Goal: Navigation & Orientation: Find specific page/section

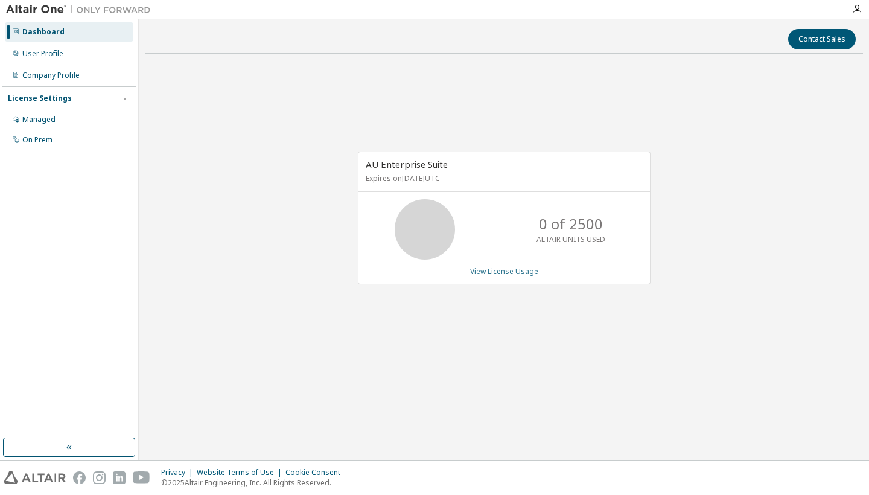
click at [495, 269] on link "View License Usage" at bounding box center [504, 271] width 68 height 10
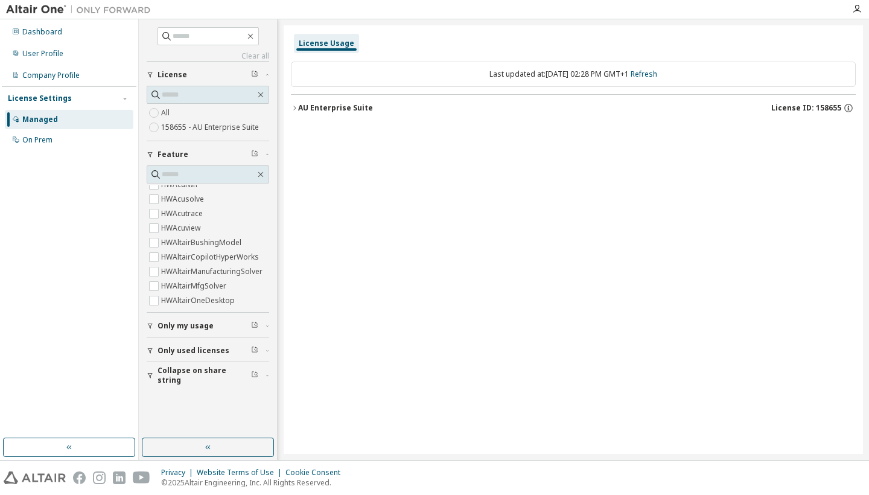
scroll to position [139, 0]
click at [200, 346] on span "Only used licenses" at bounding box center [193, 351] width 72 height 10
click at [159, 101] on span at bounding box center [208, 95] width 122 height 18
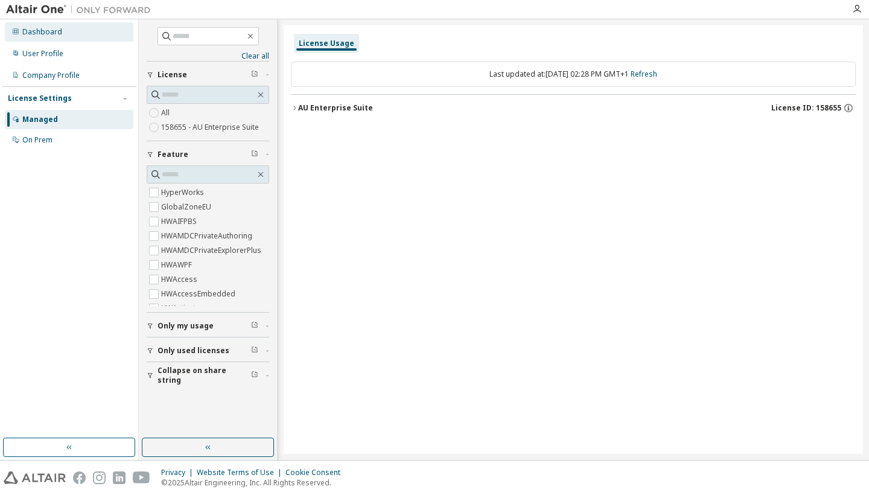
click at [43, 26] on div "Dashboard" at bounding box center [69, 31] width 129 height 19
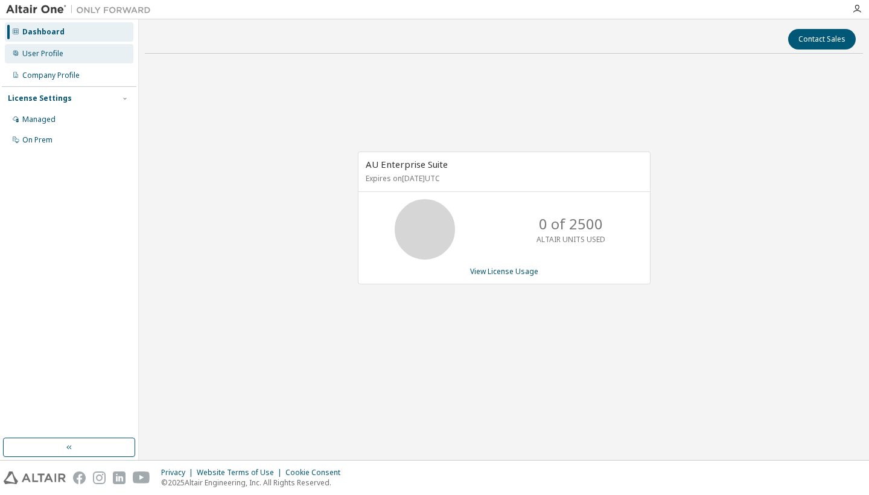
click at [46, 46] on div "User Profile" at bounding box center [69, 53] width 129 height 19
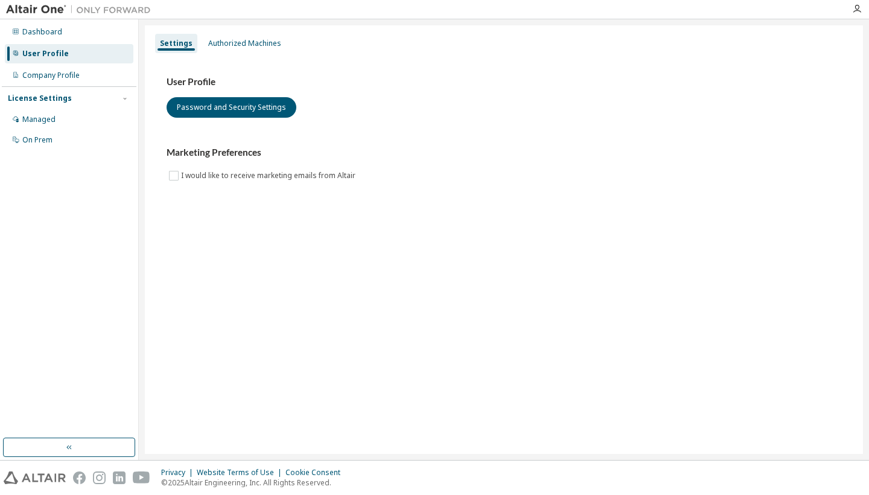
click at [49, 89] on div "License Settings Managed On Prem" at bounding box center [69, 118] width 135 height 65
click at [48, 76] on div "Company Profile" at bounding box center [50, 76] width 57 height 10
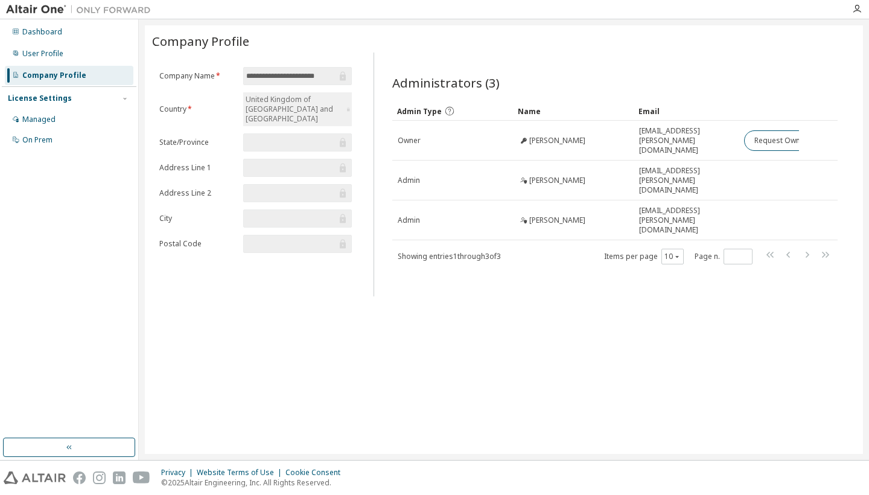
click at [138, 2] on div at bounding box center [78, 9] width 157 height 19
click at [51, 13] on img at bounding box center [81, 10] width 151 height 12
click at [54, 8] on img at bounding box center [81, 10] width 151 height 12
click at [53, 28] on div "Dashboard" at bounding box center [42, 32] width 40 height 10
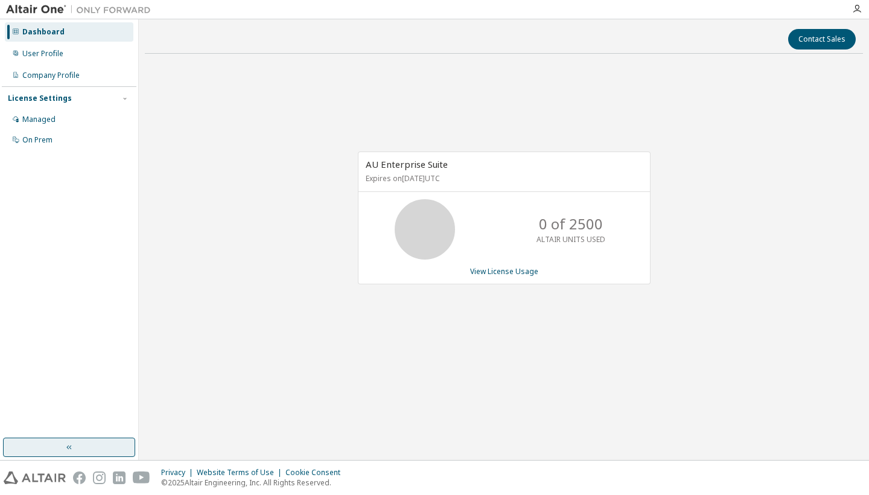
click at [53, 447] on button "button" at bounding box center [69, 446] width 132 height 19
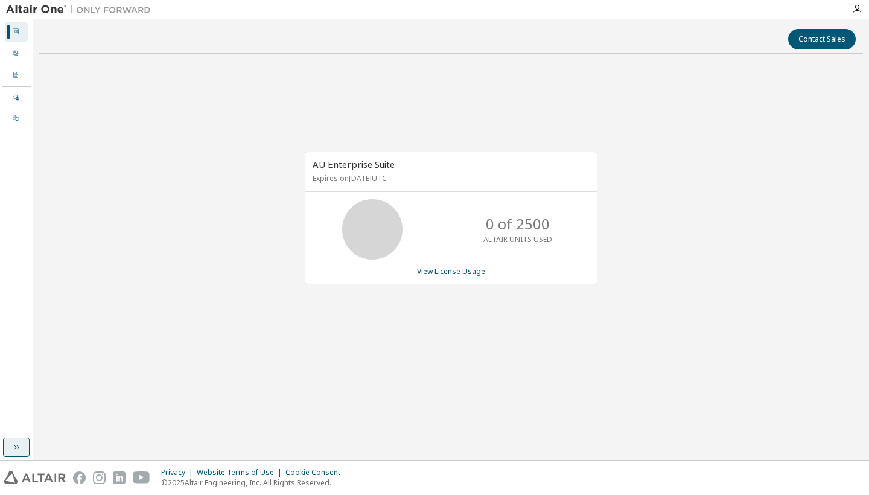
click at [12, 447] on icon "button" at bounding box center [16, 447] width 10 height 10
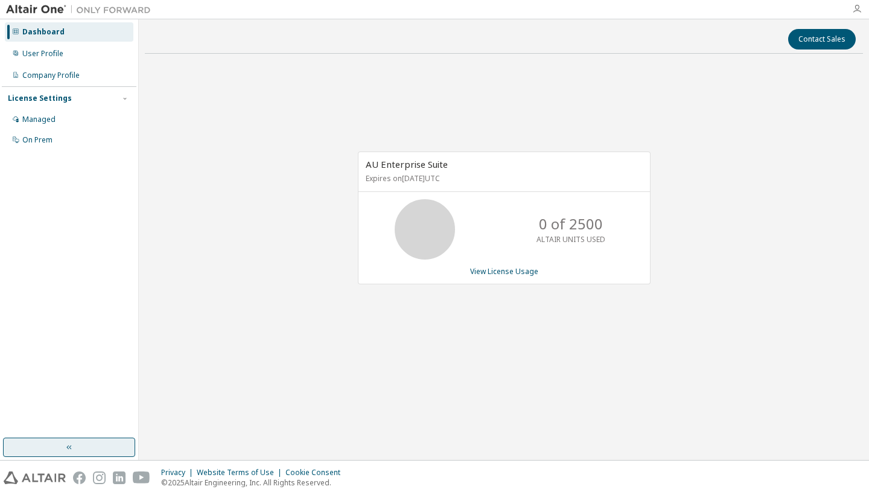
click at [855, 14] on icon "button" at bounding box center [857, 9] width 10 height 10
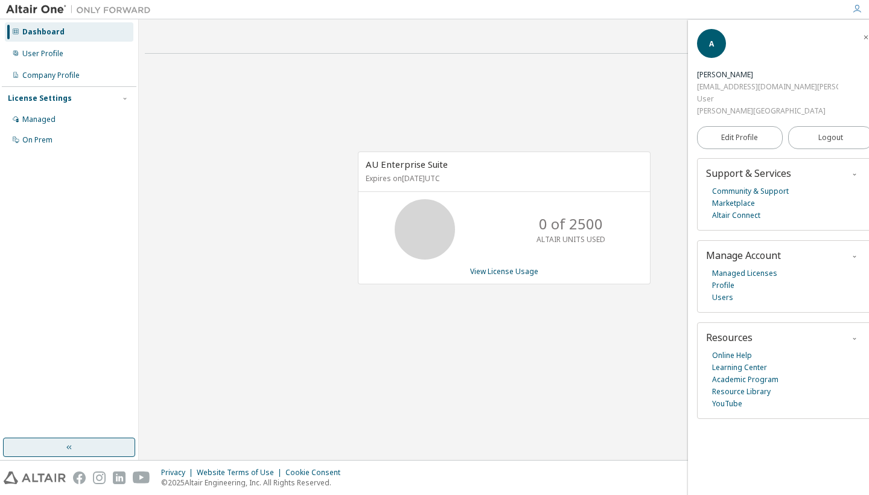
click at [65, 11] on img at bounding box center [81, 10] width 151 height 12
click at [572, 139] on div "AU Enterprise Suite Expires on [DATE] UTC 0 of 2500 ALTAIR UNITS USED View Lice…" at bounding box center [504, 224] width 718 height 322
click at [586, 94] on div "AU Enterprise Suite Expires on [DATE] UTC 0 of 2500 ALTAIR UNITS USED View Lice…" at bounding box center [504, 224] width 718 height 322
click at [734, 197] on link "Marketplace" at bounding box center [733, 203] width 43 height 12
click at [540, 3] on div at bounding box center [501, 9] width 688 height 19
